Goal: Task Accomplishment & Management: Manage account settings

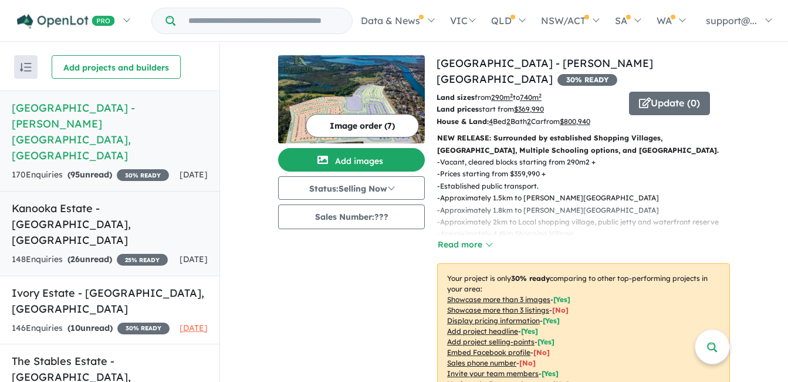
click at [93, 254] on strong "( 26 unread)" at bounding box center [90, 259] width 45 height 11
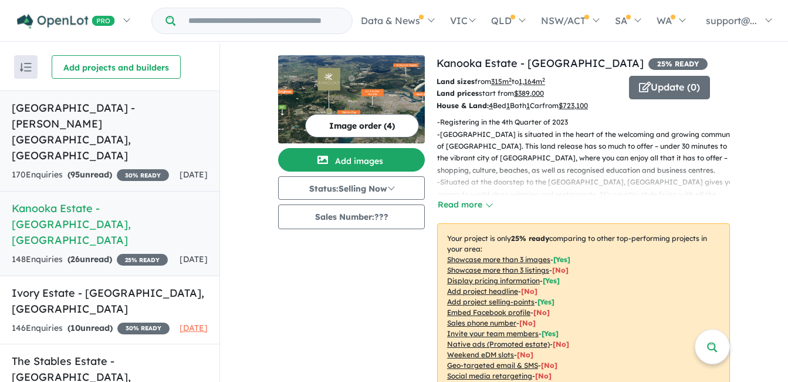
click at [180, 168] on div "[DATE]" at bounding box center [194, 175] width 28 height 14
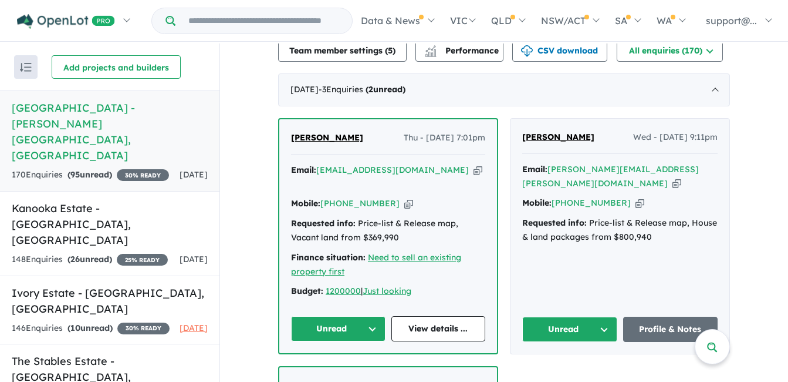
scroll to position [411, 0]
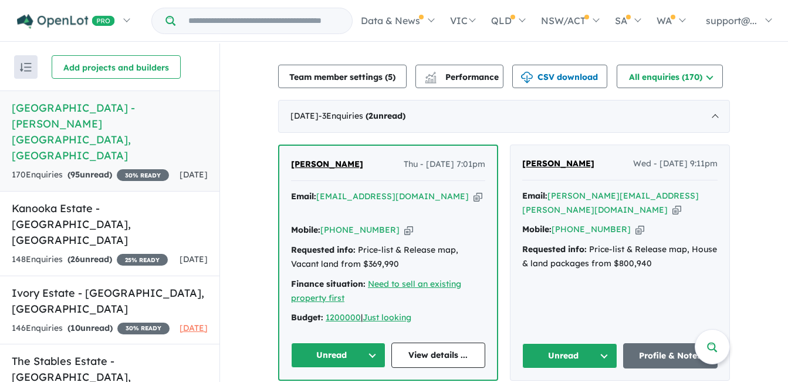
click at [474, 190] on icon "button" at bounding box center [478, 196] width 9 height 12
click at [404, 224] on icon "button" at bounding box center [408, 230] width 9 height 12
click at [336, 342] on button "Unread" at bounding box center [338, 354] width 95 height 25
click at [673, 204] on icon "button" at bounding box center [677, 210] width 9 height 12
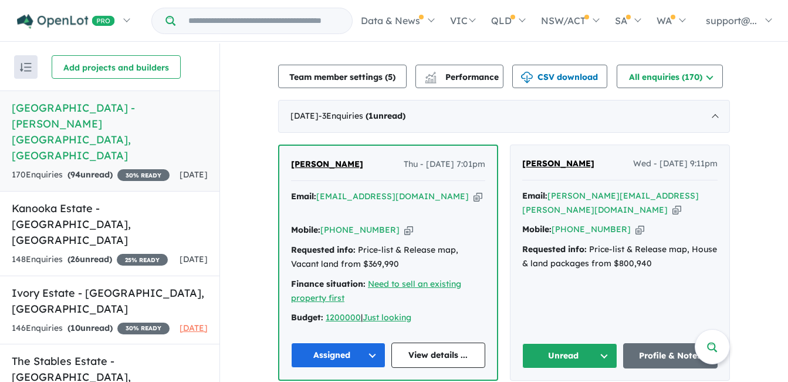
click at [636, 223] on icon "button" at bounding box center [640, 229] width 9 height 12
click at [545, 343] on button "Unread" at bounding box center [569, 355] width 95 height 25
